Goal: Information Seeking & Learning: Compare options

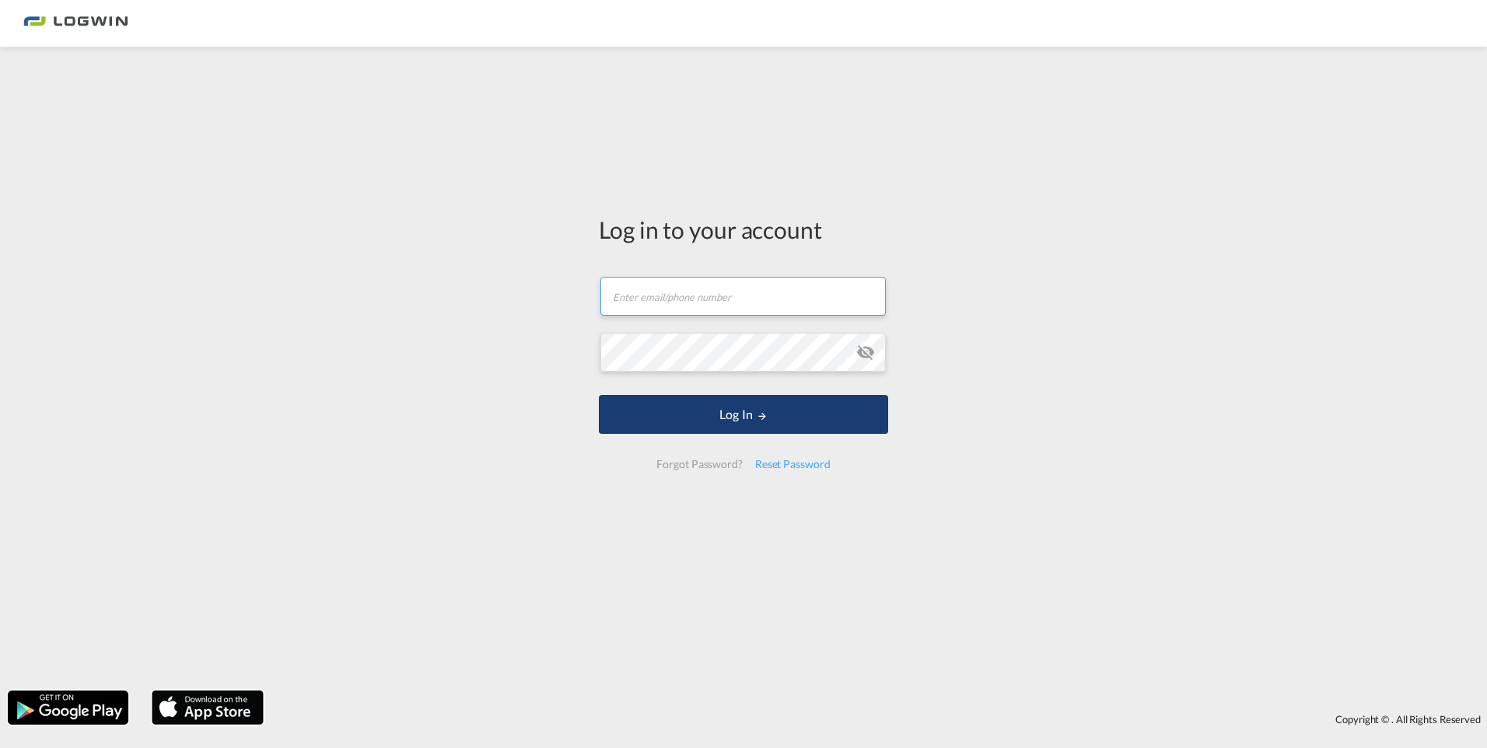
type input "[PERSON_NAME][EMAIL_ADDRESS][PERSON_NAME][DOMAIN_NAME]"
click at [736, 414] on button "Log In" at bounding box center [743, 414] width 289 height 39
